Goal: Complete application form

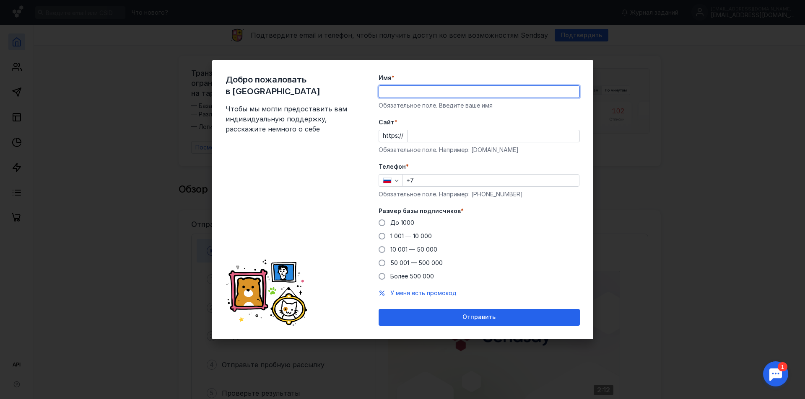
click at [395, 92] on input "Имя *" at bounding box center [479, 92] width 200 height 12
type input "[PERSON_NAME]"
click at [425, 137] on input "Cайт *" at bounding box center [493, 136] width 172 height 12
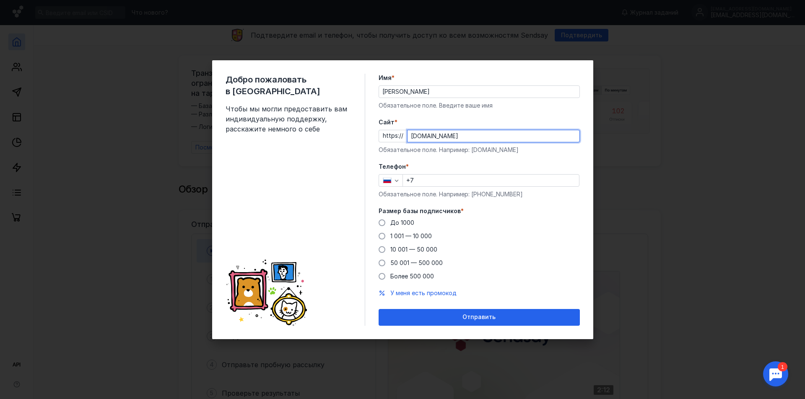
type input "[DOMAIN_NAME]"
click at [429, 178] on input "+7" at bounding box center [491, 181] width 176 height 12
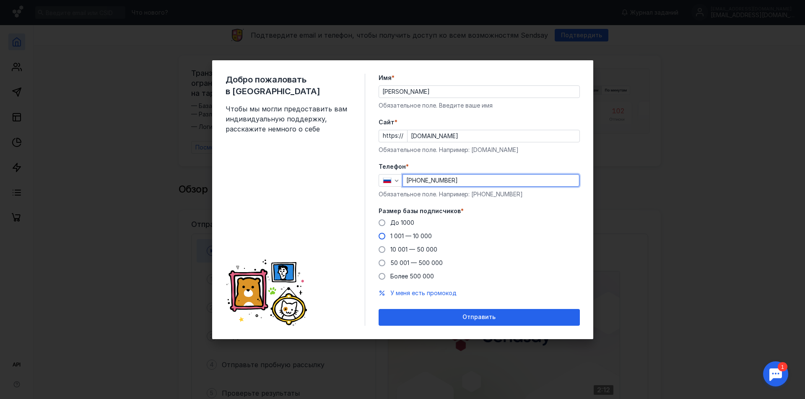
type input "[PHONE_NUMBER]"
click at [393, 237] on span "1 001 — 10 000" at bounding box center [410, 236] width 41 height 7
click at [0, 0] on input "1 001 — 10 000" at bounding box center [0, 0] width 0 height 0
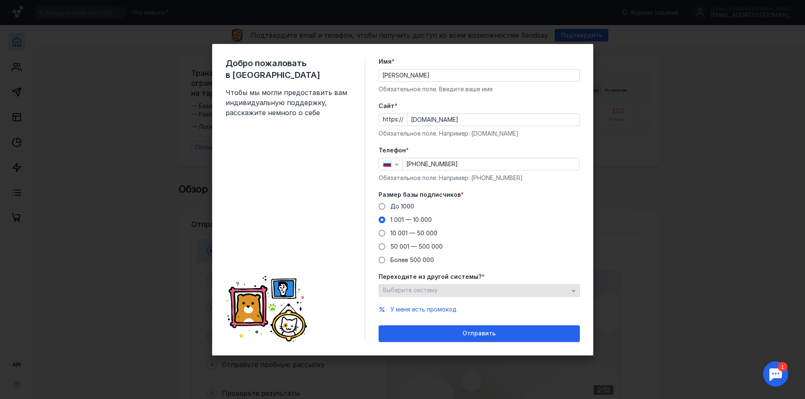
click at [451, 294] on div "Выберите систему" at bounding box center [476, 290] width 190 height 7
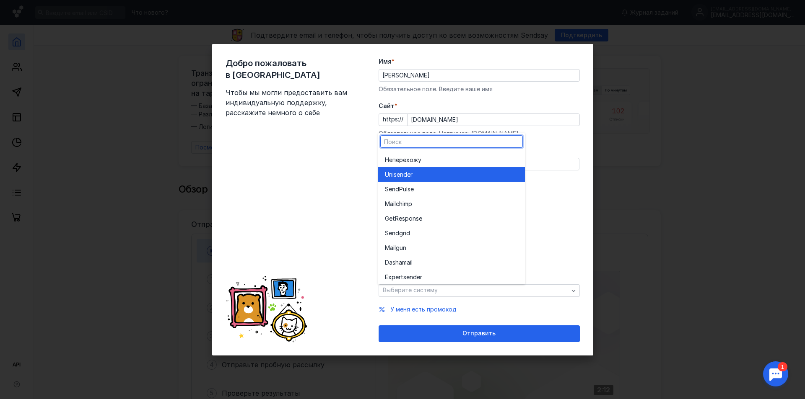
click at [411, 176] on span "r" at bounding box center [411, 175] width 2 height 8
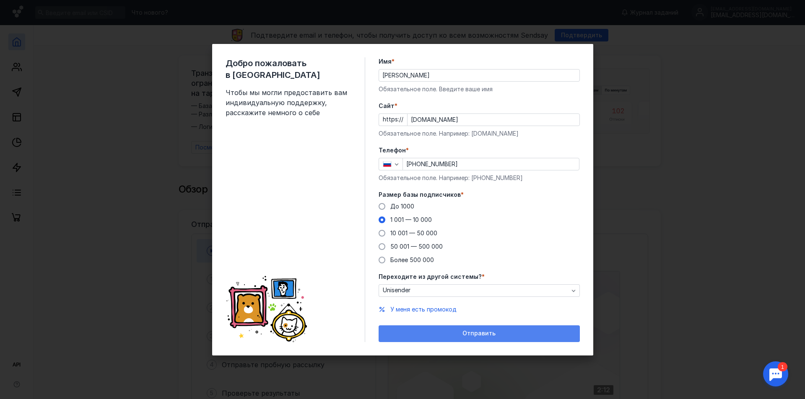
click at [477, 337] on span "Отправить" at bounding box center [478, 333] width 33 height 7
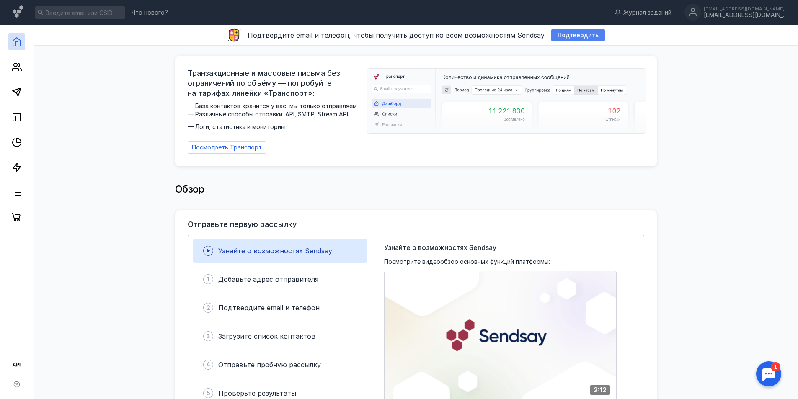
click at [565, 38] on span "Подтвердить" at bounding box center [578, 35] width 41 height 7
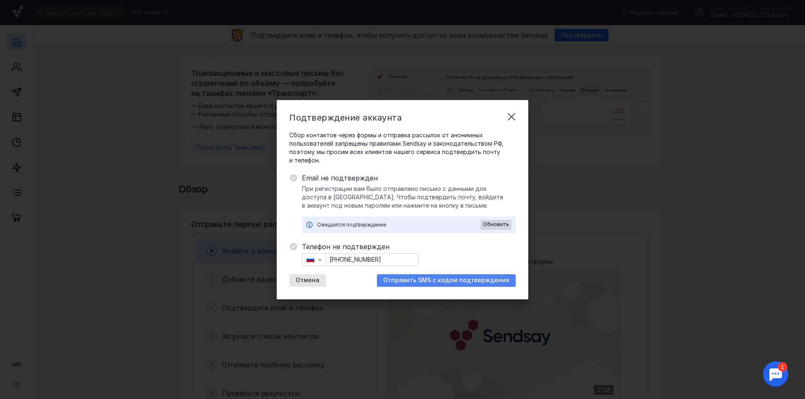
click at [435, 282] on span "Отправить SMS с кодом подтверждения" at bounding box center [446, 280] width 126 height 7
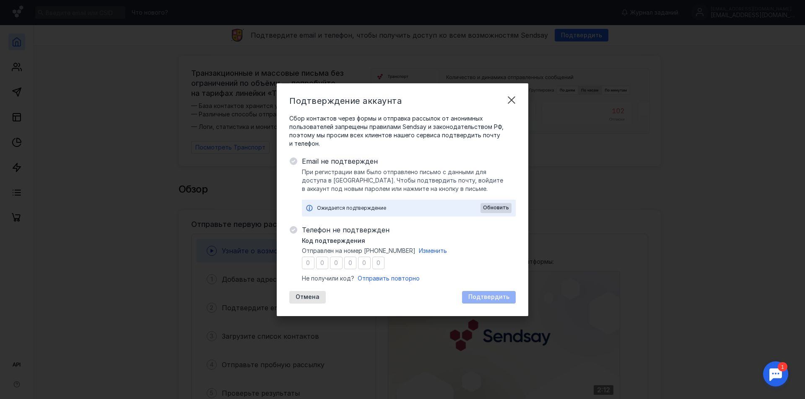
type input "1"
type input "7"
type input "1"
type input "9"
type input "0"
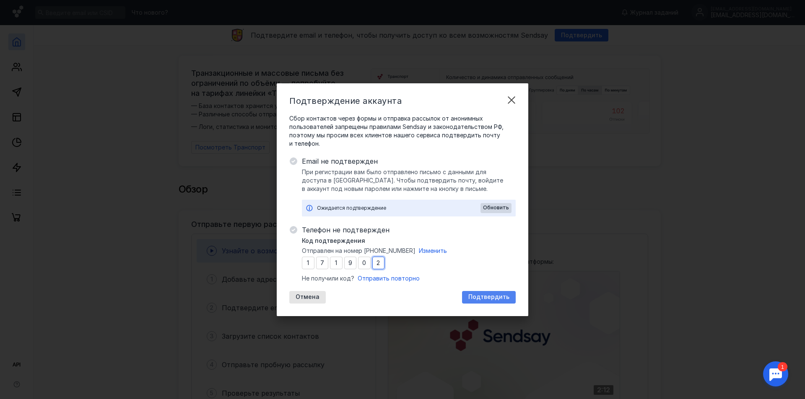
type input "2"
click at [489, 293] on div "Подтвердить" at bounding box center [489, 297] width 54 height 13
